Goal: Find specific fact

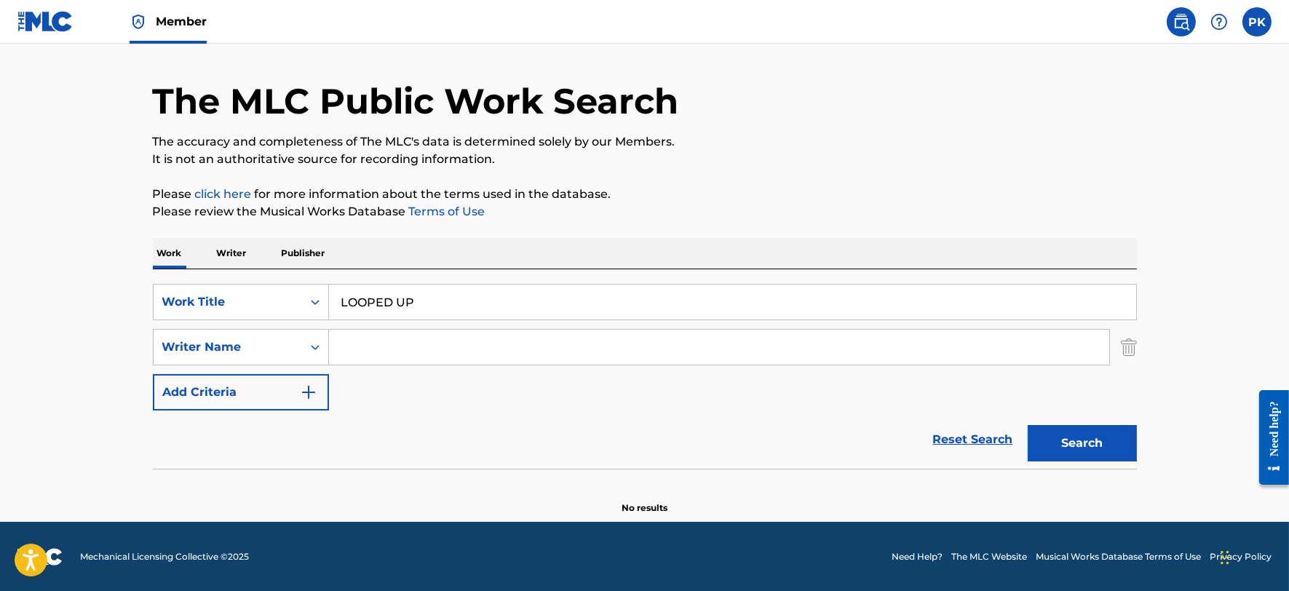
click at [427, 300] on input "LOOPED UP" at bounding box center [732, 302] width 807 height 35
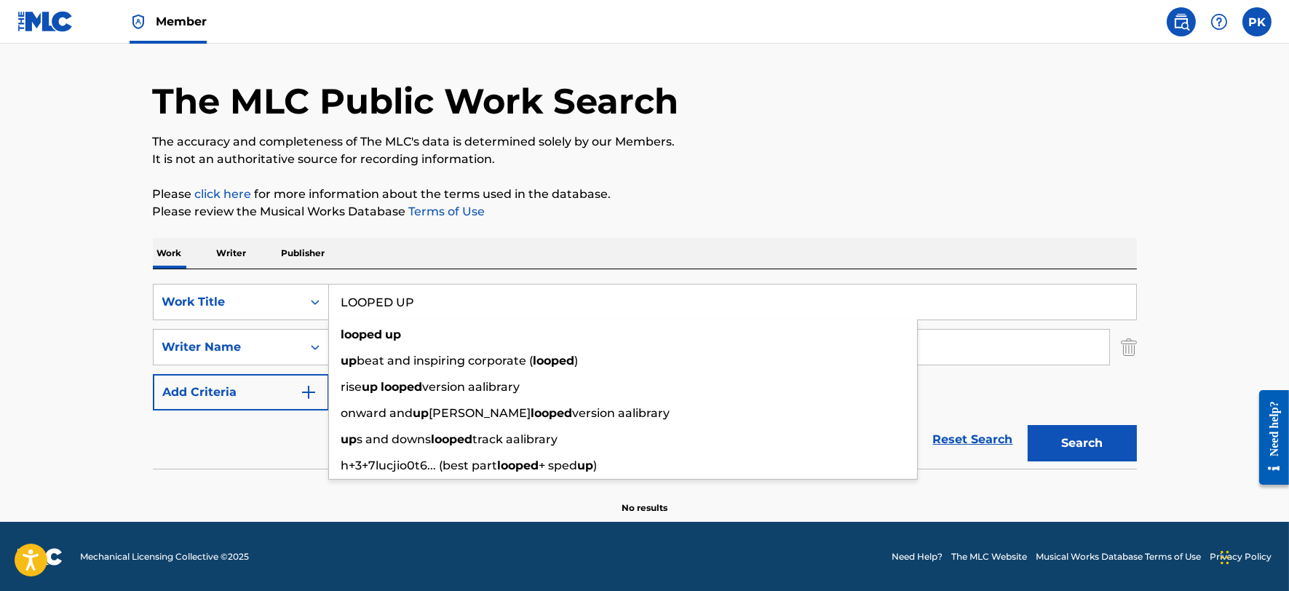
click at [427, 300] on input "LOOPED UP" at bounding box center [732, 302] width 807 height 35
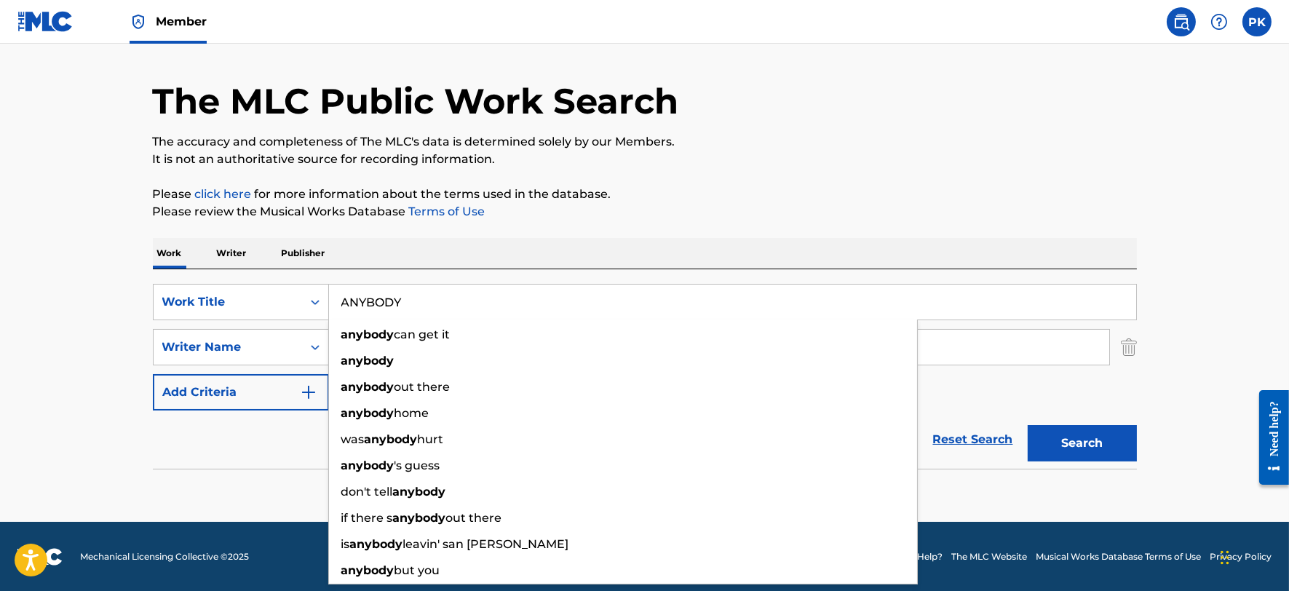
type input "ANYBODY"
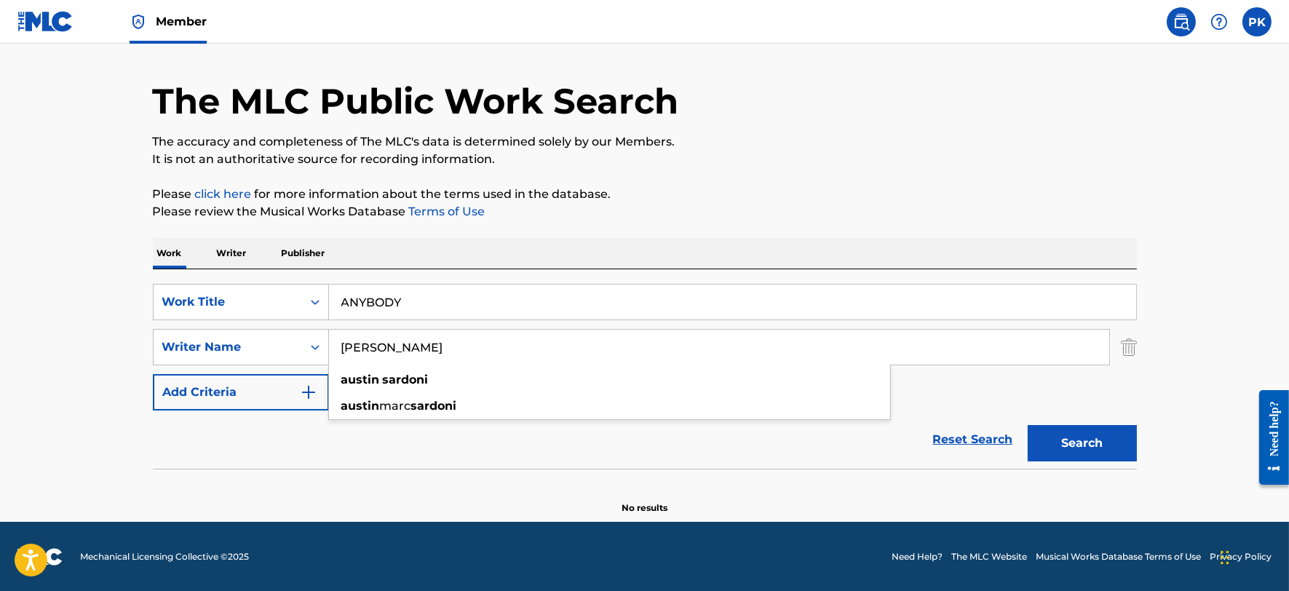
type input "[PERSON_NAME]"
click at [1028, 425] on button "Search" at bounding box center [1082, 443] width 109 height 36
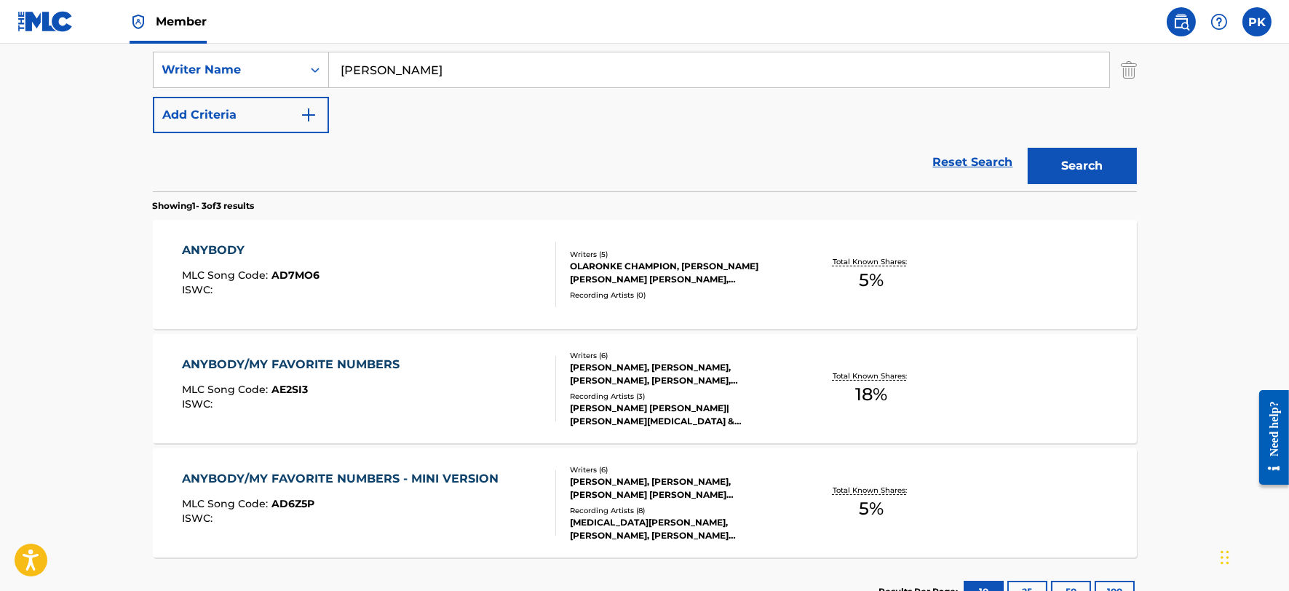
scroll to position [324, 0]
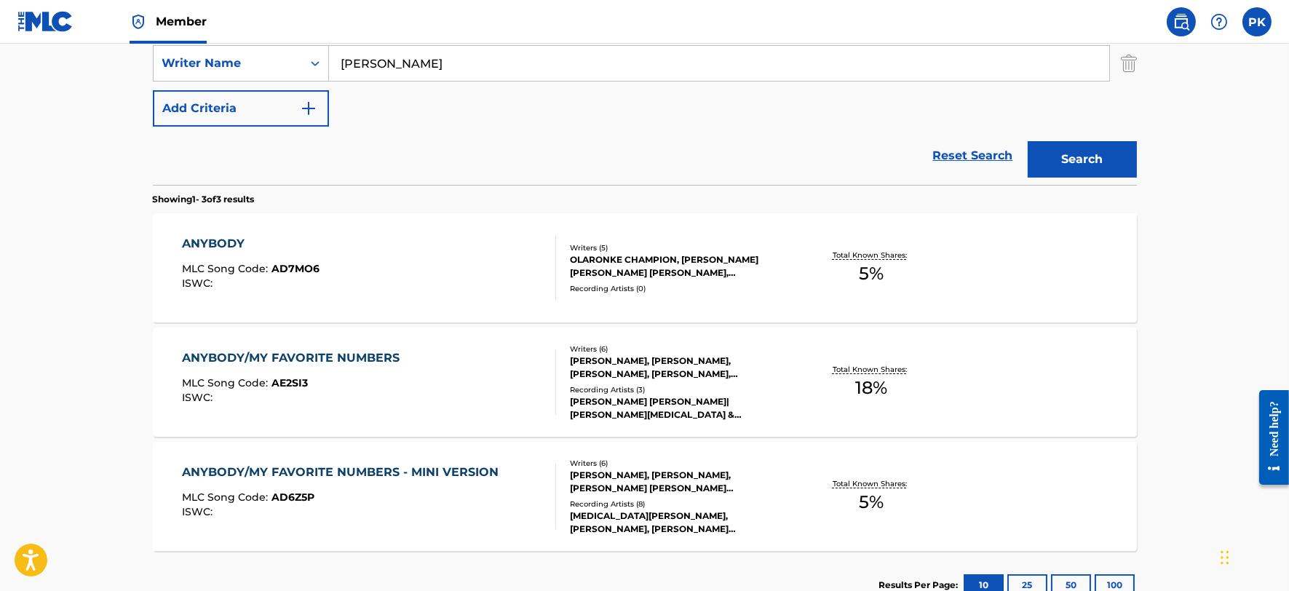
click at [376, 294] on div "ANYBODY MLC Song Code : AD7MO6 ISWC :" at bounding box center [369, 268] width 374 height 66
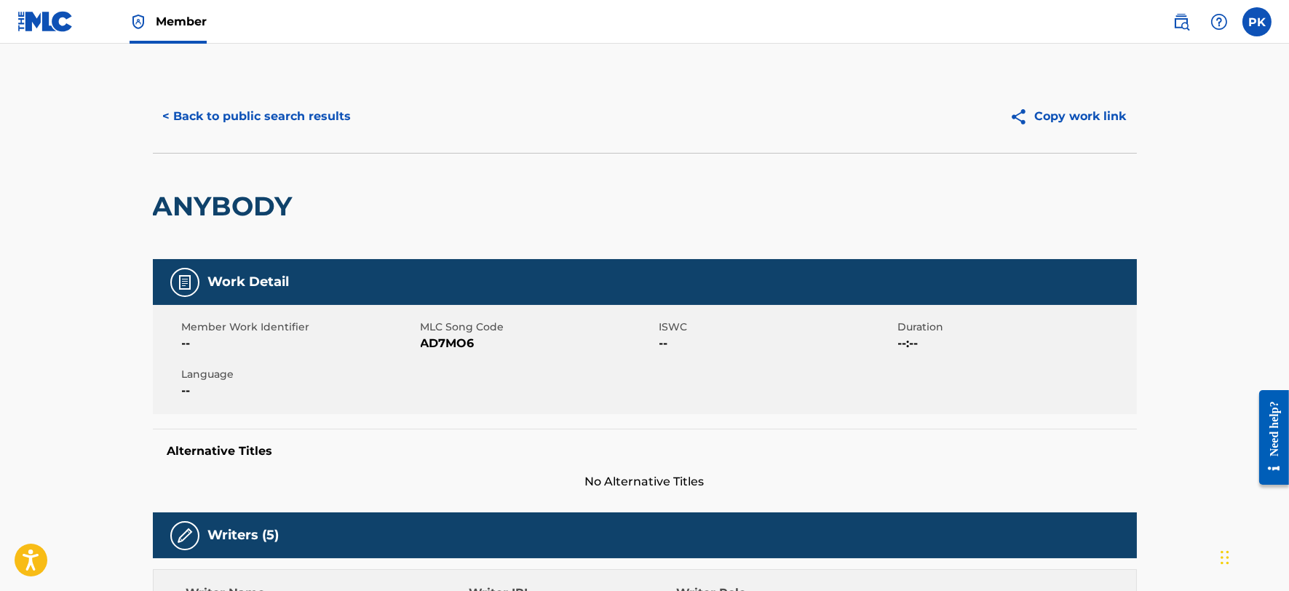
click at [457, 347] on span "AD7MO6" at bounding box center [538, 343] width 235 height 17
copy span "AD7MO6"
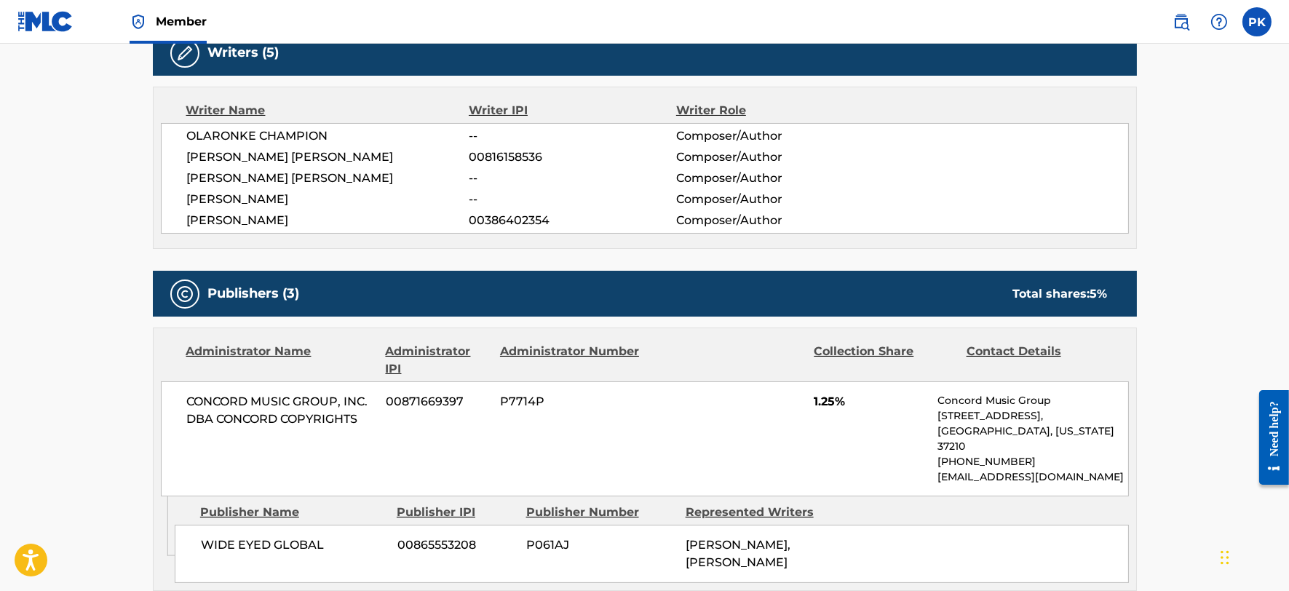
scroll to position [485, 0]
